Goal: Information Seeking & Learning: Learn about a topic

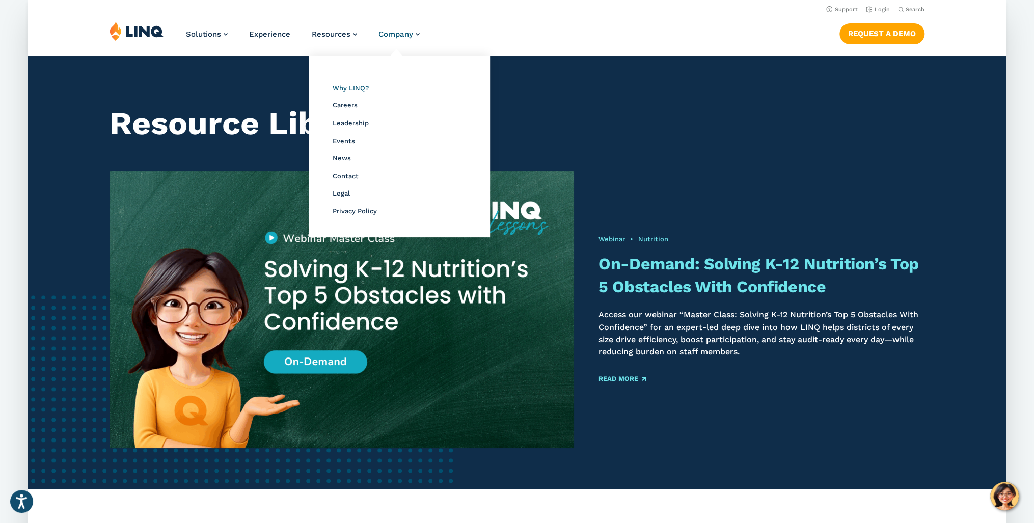
click at [349, 90] on span "Why LINQ?" at bounding box center [351, 88] width 36 height 8
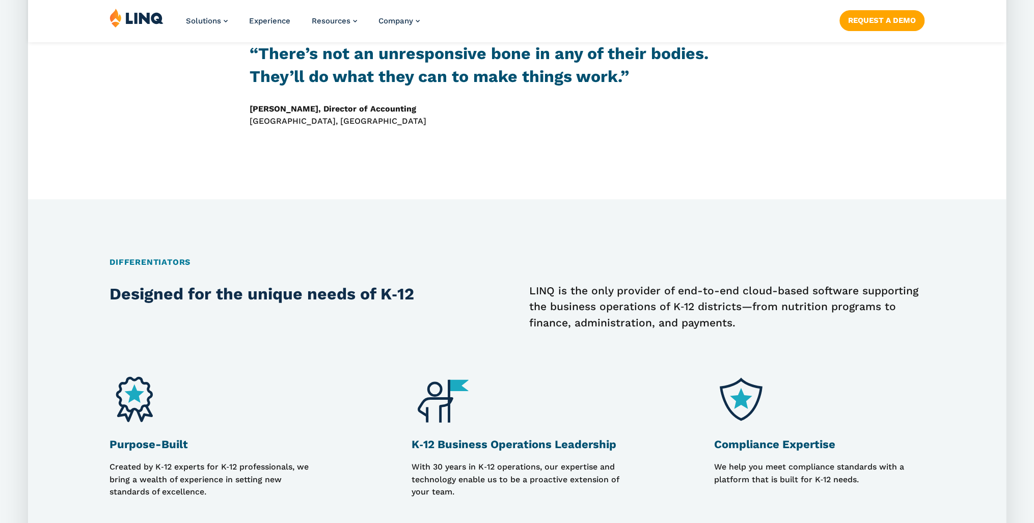
scroll to position [856, 0]
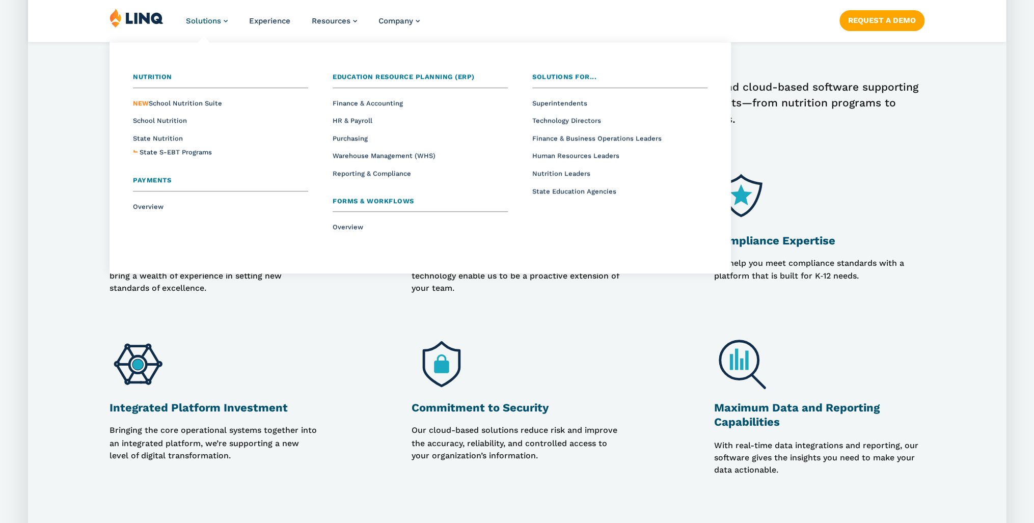
click at [197, 22] on span "Solutions" at bounding box center [203, 20] width 35 height 9
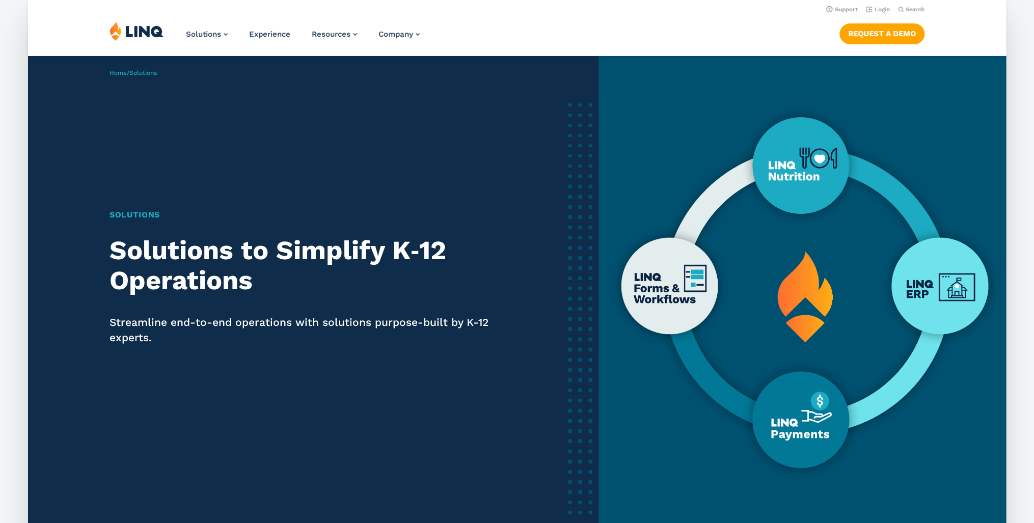
click at [151, 32] on img at bounding box center [137, 30] width 54 height 19
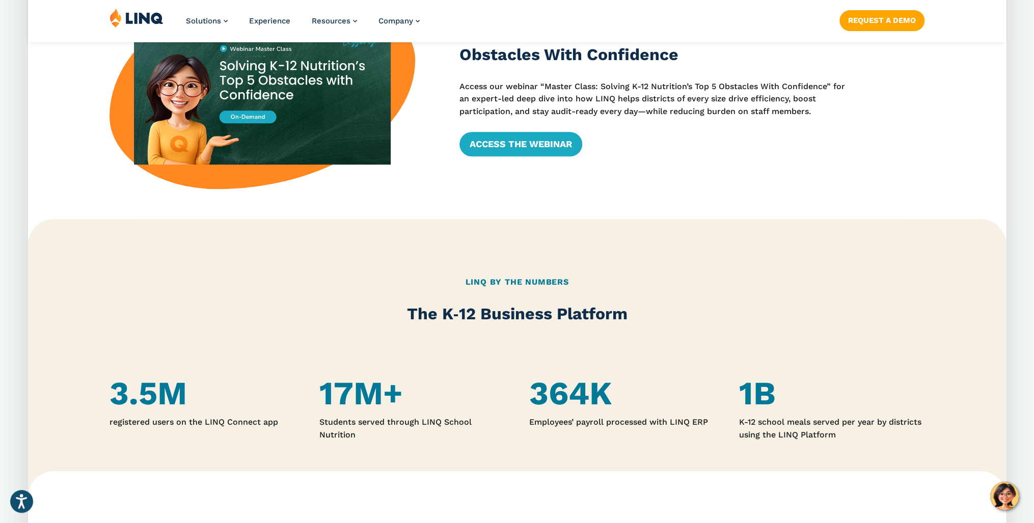
scroll to position [571, 0]
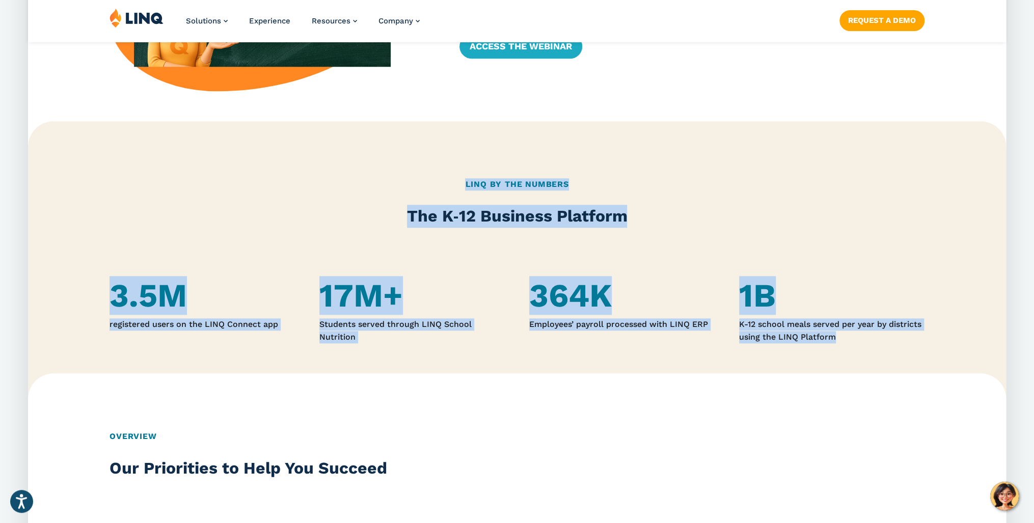
drag, startPoint x: 456, startPoint y: 183, endPoint x: 956, endPoint y: 338, distance: 524.5
click at [956, 338] on div "LINQ By the Numbers The K‑12 Business Platform 3.5M registered users on the LIN…" at bounding box center [517, 260] width 978 height 279
copy div "LINQ By the Numbers The K‑12 Business Platform 3.5M registered users on the LIN…"
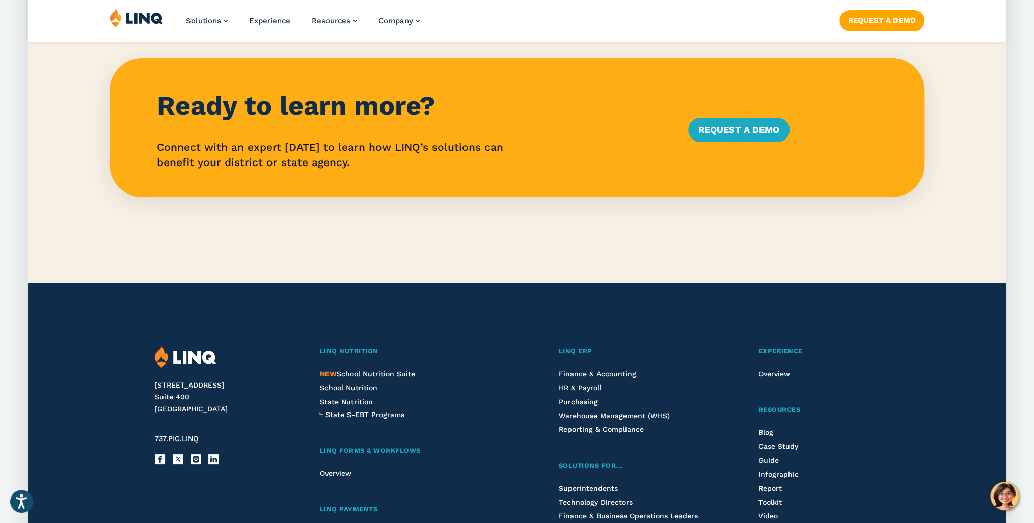
scroll to position [2405, 0]
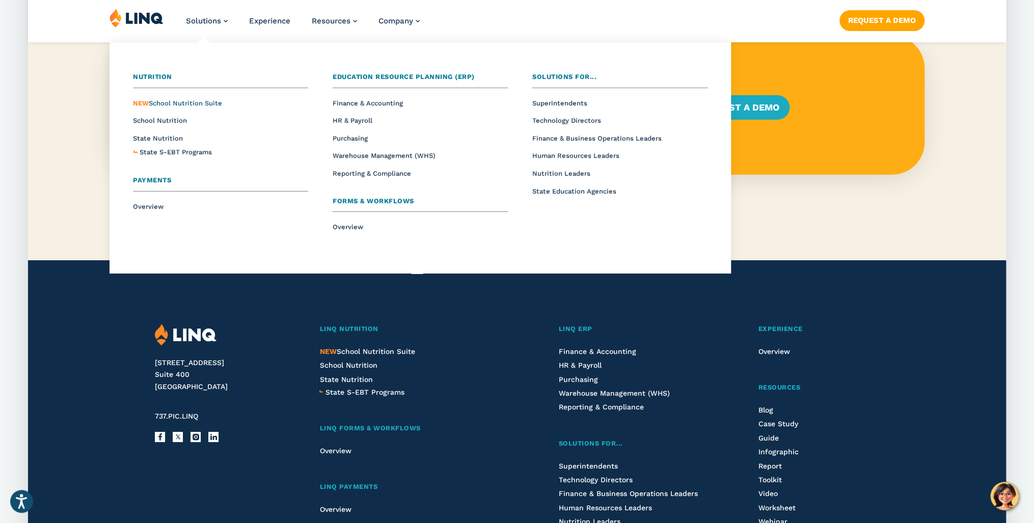
click at [161, 98] on li "NEW School Nutrition Suite" at bounding box center [220, 102] width 175 height 13
click at [158, 101] on span "NEW School Nutrition Suite" at bounding box center [177, 103] width 89 height 8
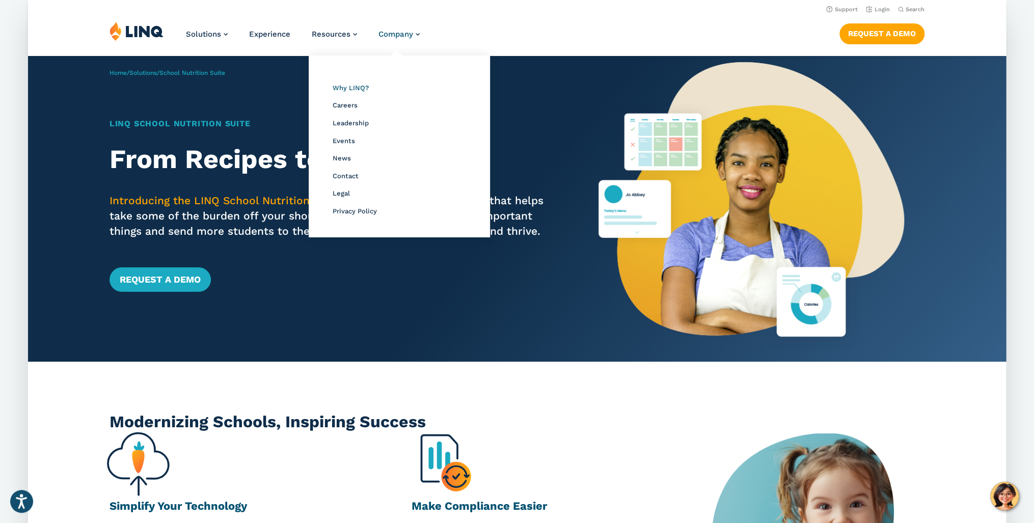
click at [353, 88] on span "Why LINQ?" at bounding box center [351, 88] width 36 height 8
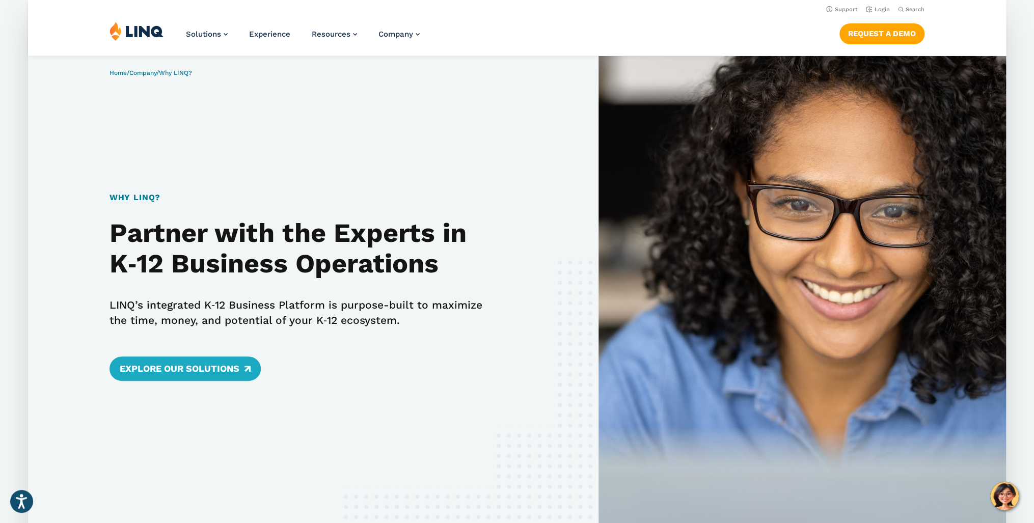
drag, startPoint x: 534, startPoint y: 33, endPoint x: 459, endPoint y: 65, distance: 81.5
click at [485, 48] on div "Solutions Nutrition Overview NEW School Nutrition Suite School Nutrition State …" at bounding box center [517, 38] width 978 height 34
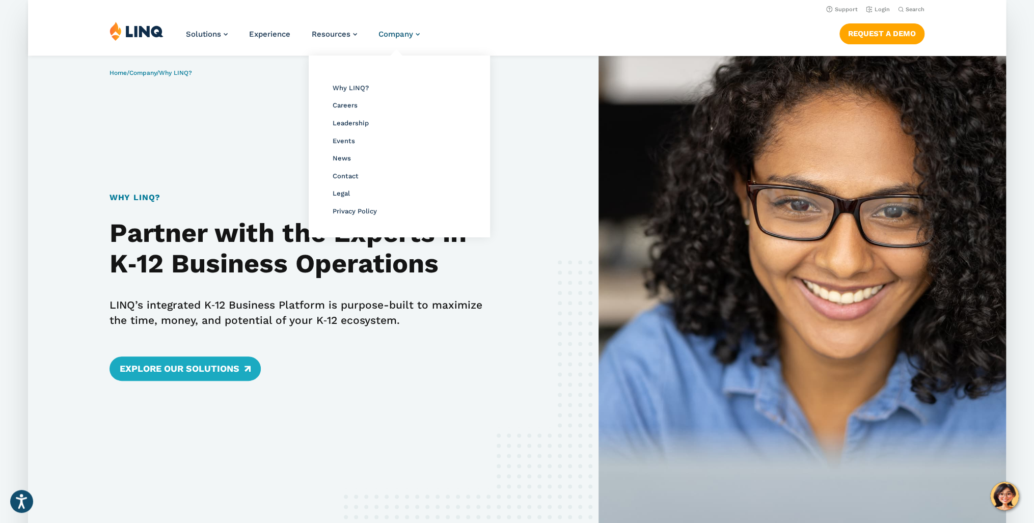
click at [408, 37] on span "Company" at bounding box center [396, 34] width 35 height 9
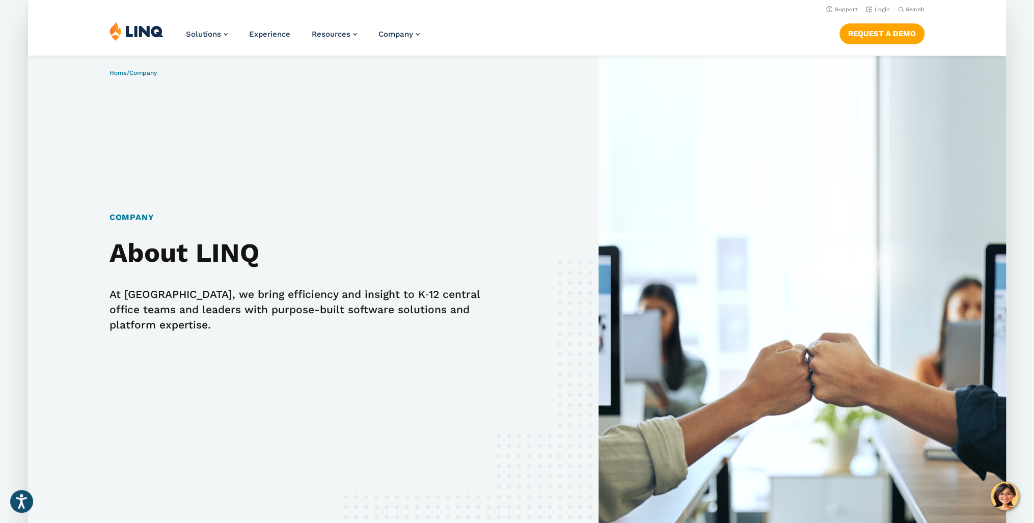
click at [145, 34] on img at bounding box center [137, 30] width 54 height 19
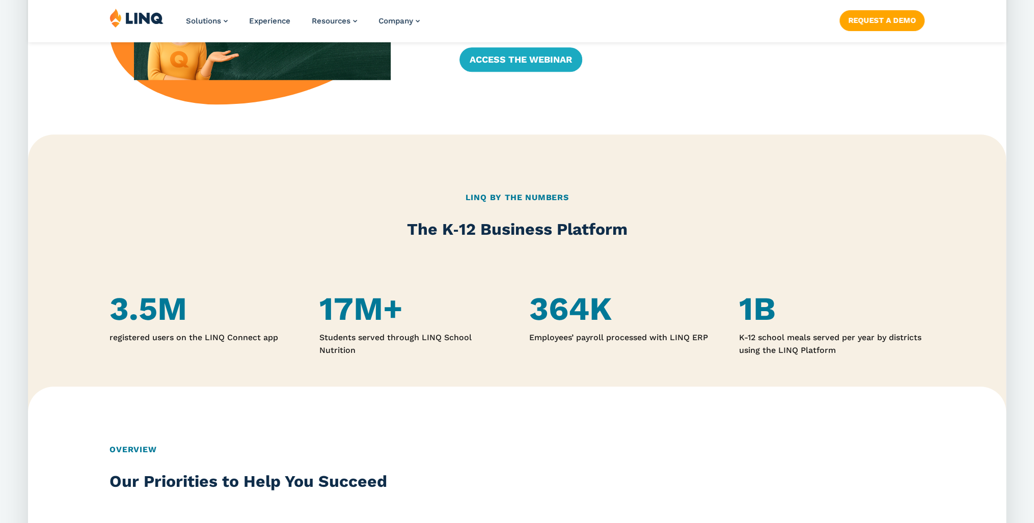
scroll to position [571, 0]
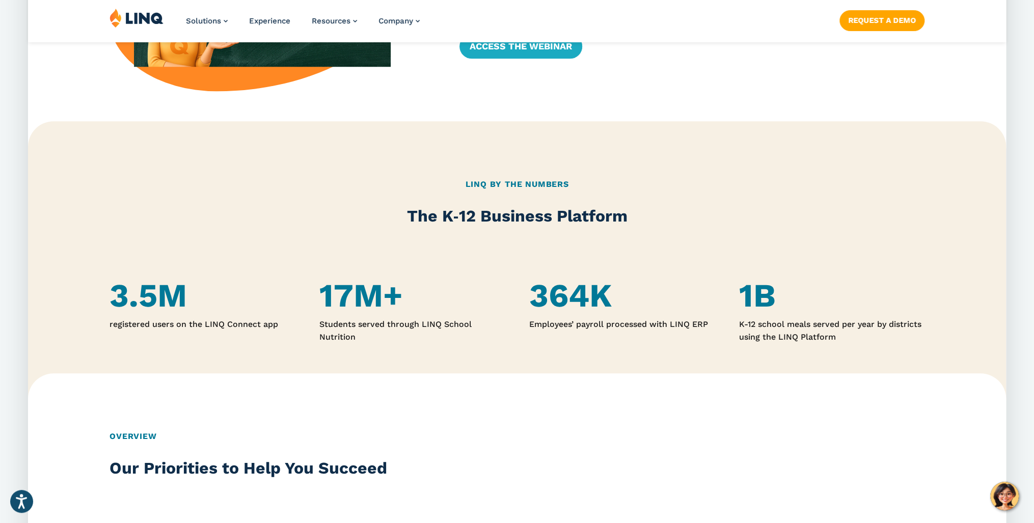
click at [468, 185] on h2 "LINQ By the Numbers" at bounding box center [517, 184] width 815 height 12
drag, startPoint x: 468, startPoint y: 185, endPoint x: 575, endPoint y: 184, distance: 107.0
click at [575, 184] on h2 "LINQ By the Numbers" at bounding box center [517, 184] width 815 height 12
copy div "LINQ By the Numbers"
